Goal: Transaction & Acquisition: Book appointment/travel/reservation

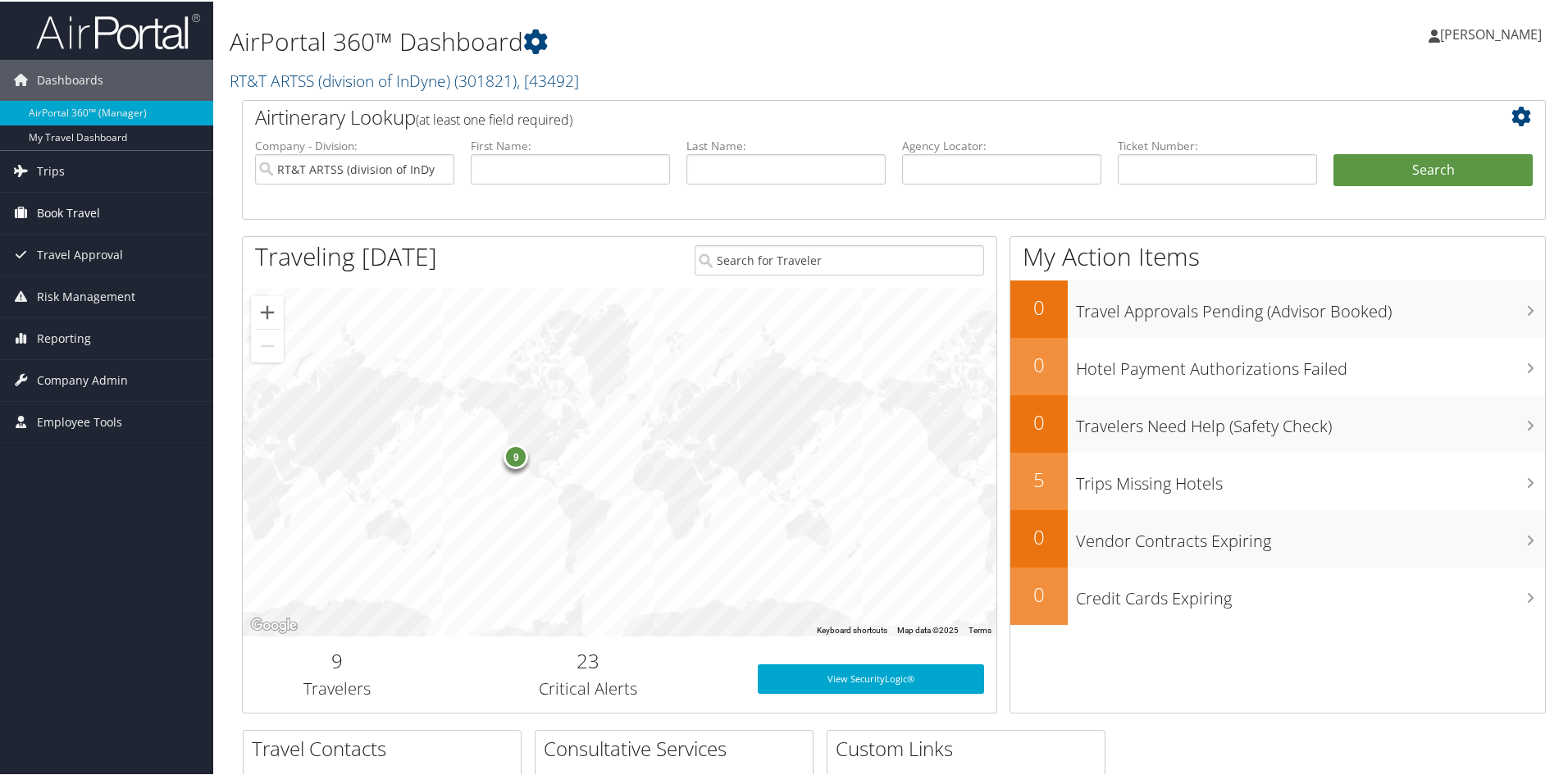
click at [73, 211] on span "Book Travel" at bounding box center [68, 211] width 63 height 41
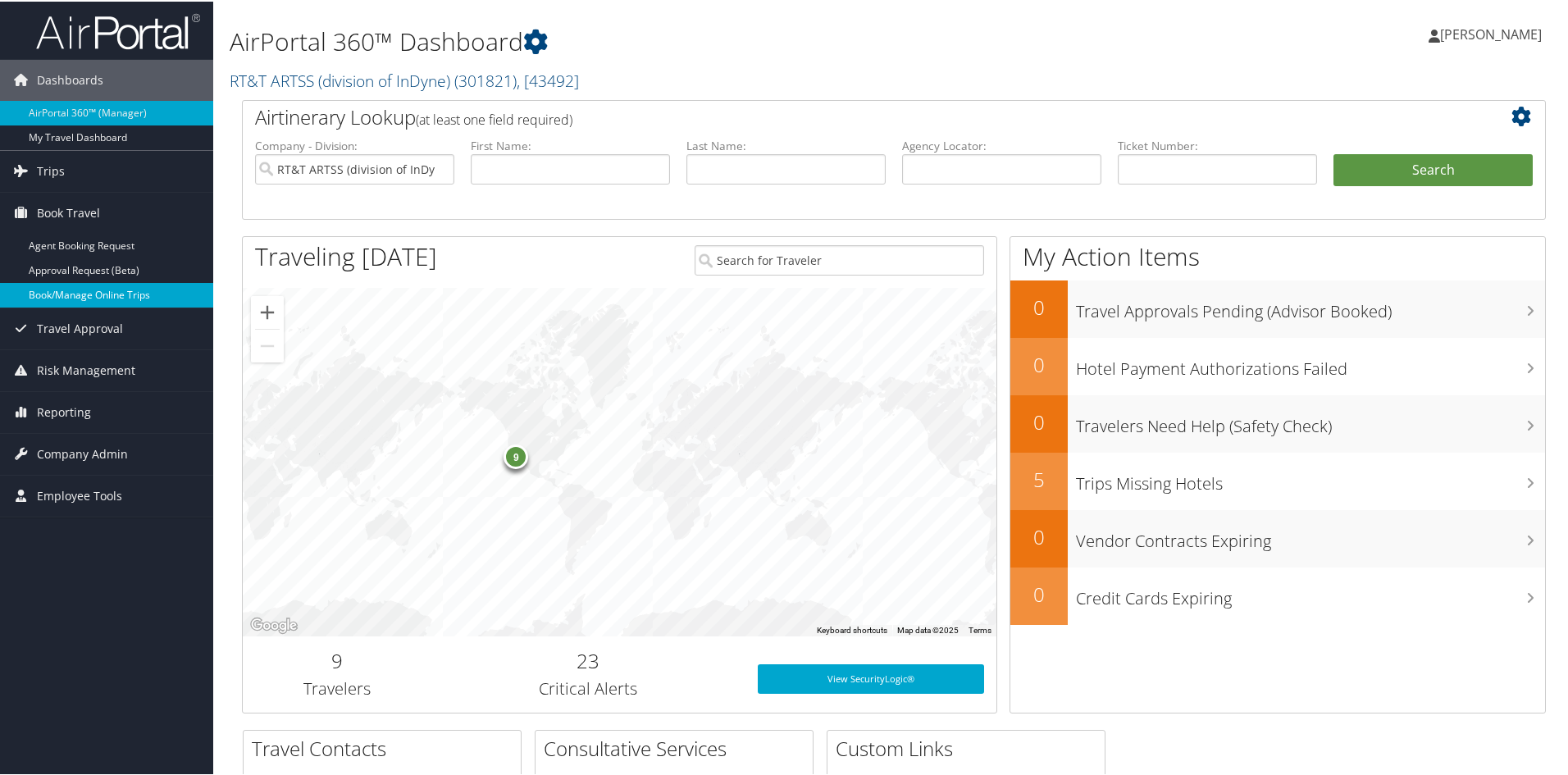
click at [63, 283] on link "Book/Manage Online Trips" at bounding box center [106, 293] width 213 height 25
